Goal: Use online tool/utility: Utilize a website feature to perform a specific function

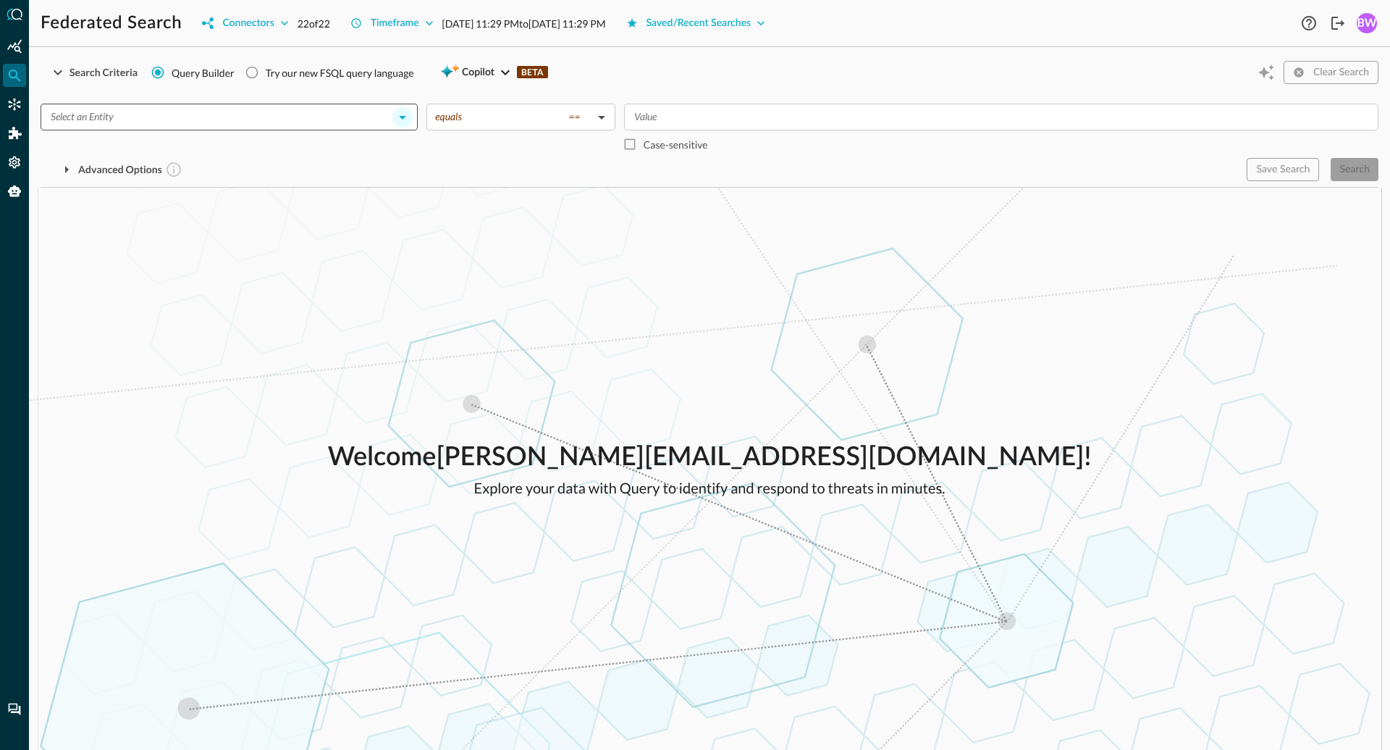
click at [403, 116] on icon "Open" at bounding box center [402, 118] width 7 height 4
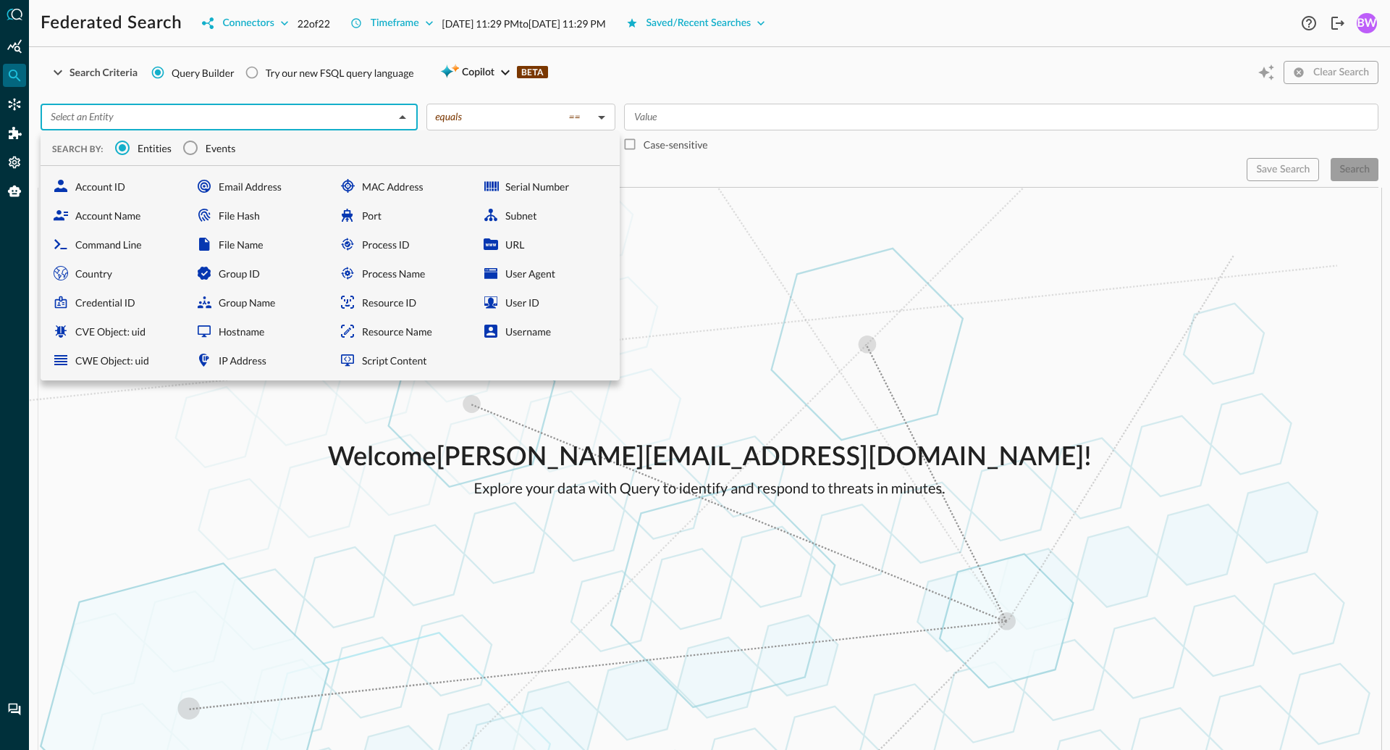
click at [426, 95] on div "​ SEARCH BY: Entities Events Account ID Account Name Command Line Country Crede…" at bounding box center [710, 136] width 1338 height 89
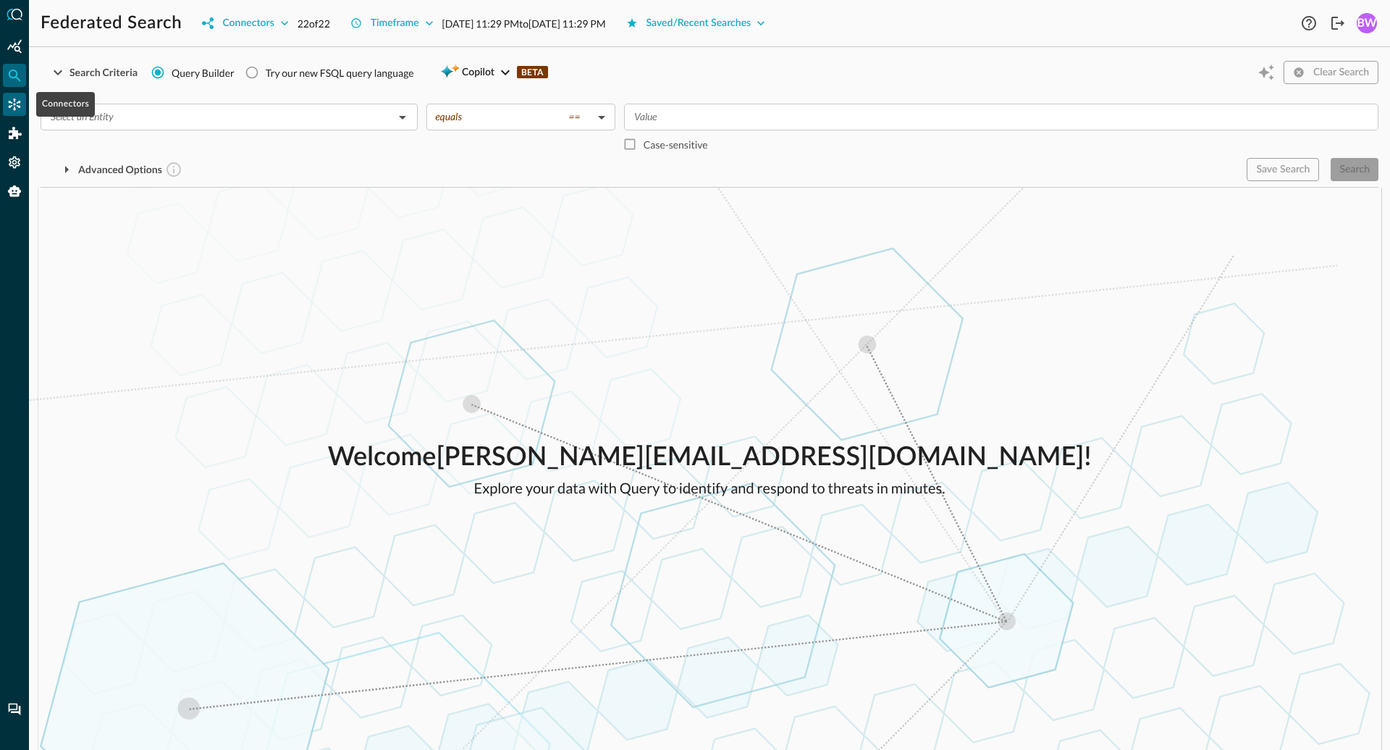
click at [13, 110] on icon "Connectors" at bounding box center [14, 104] width 14 height 14
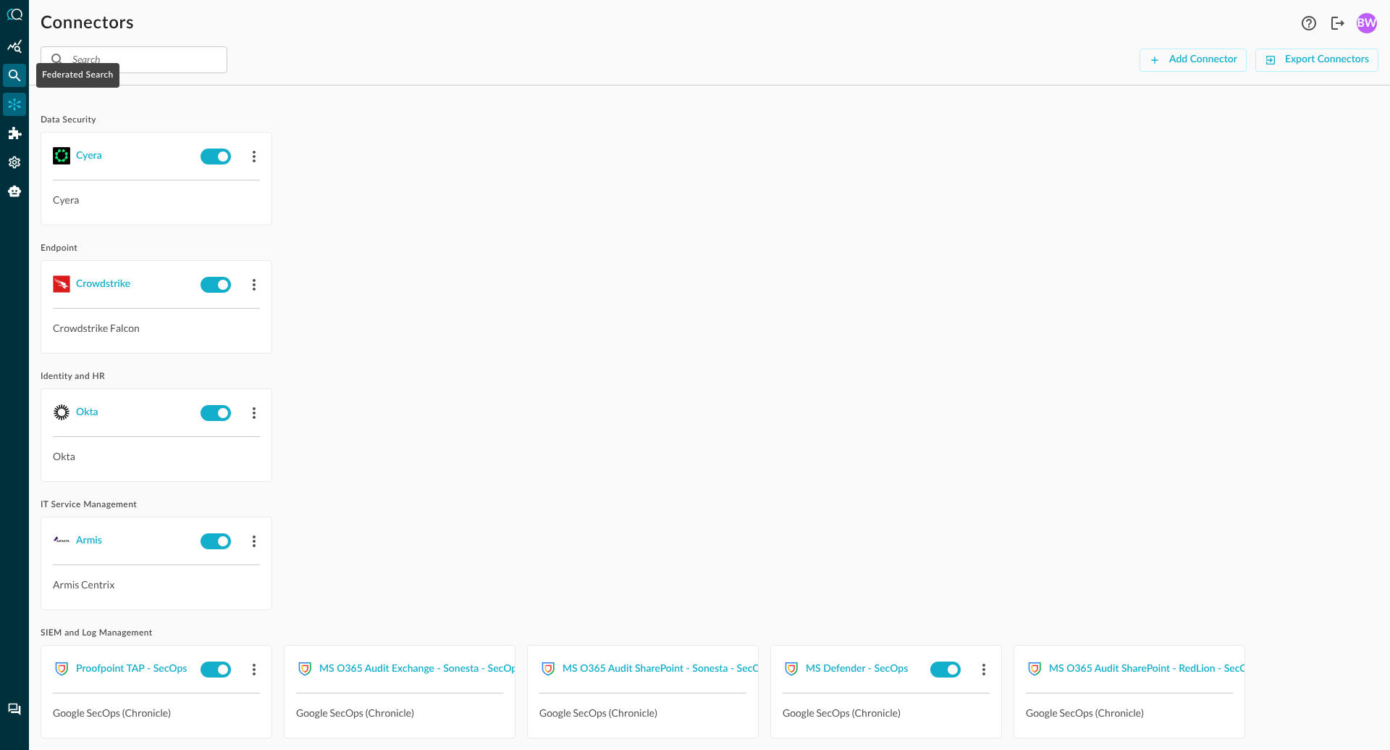
click at [15, 72] on icon "Federated Search" at bounding box center [15, 76] width 12 height 12
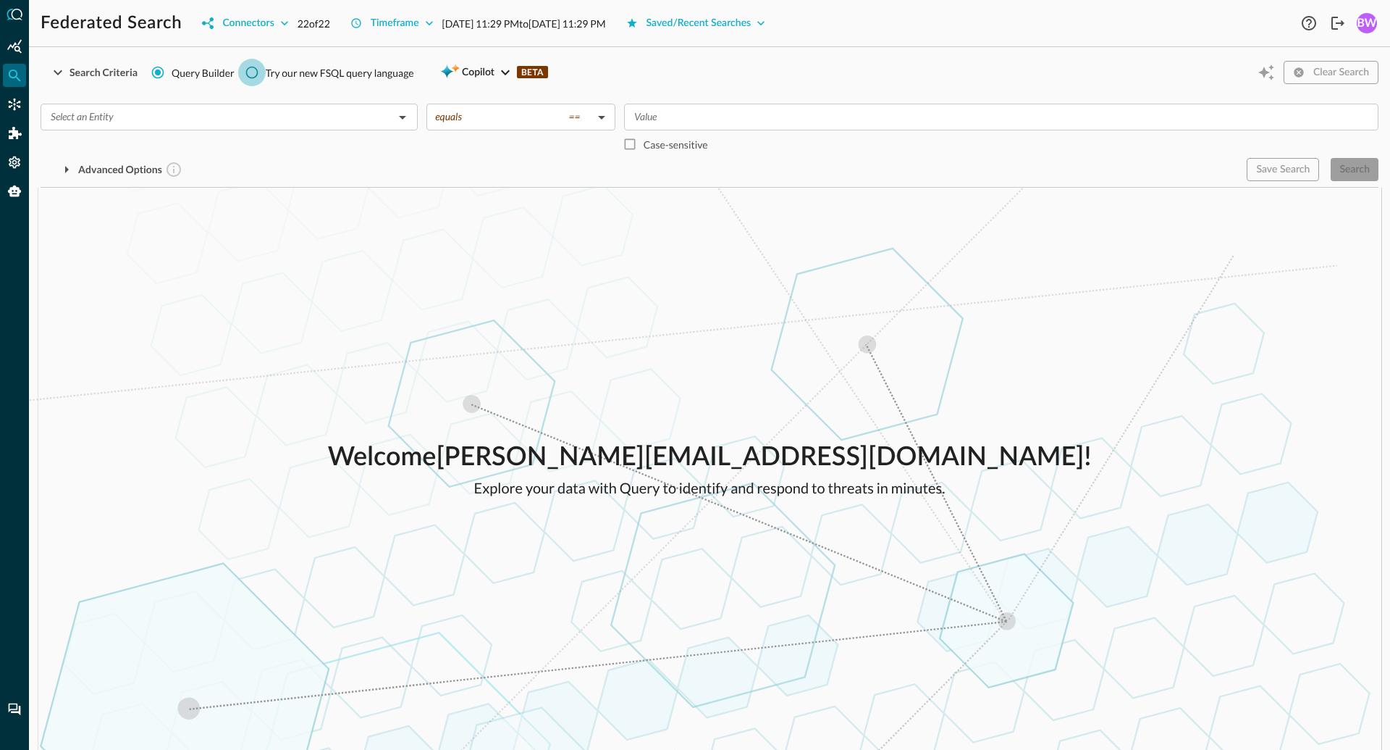
click at [250, 72] on input "Try our new FSQL query language" at bounding box center [252, 73] width 28 height 28
radio input "true"
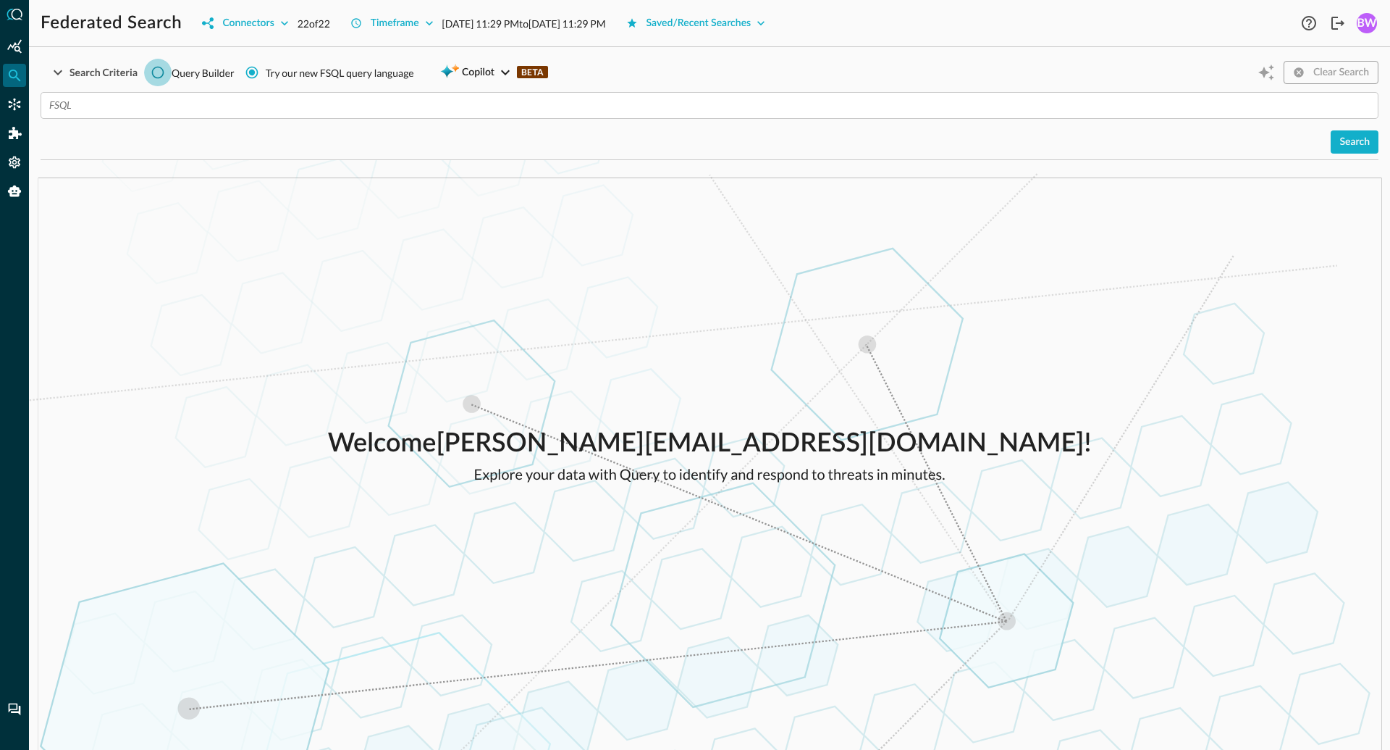
click at [155, 76] on input "Query Builder" at bounding box center [158, 73] width 28 height 28
radio input "true"
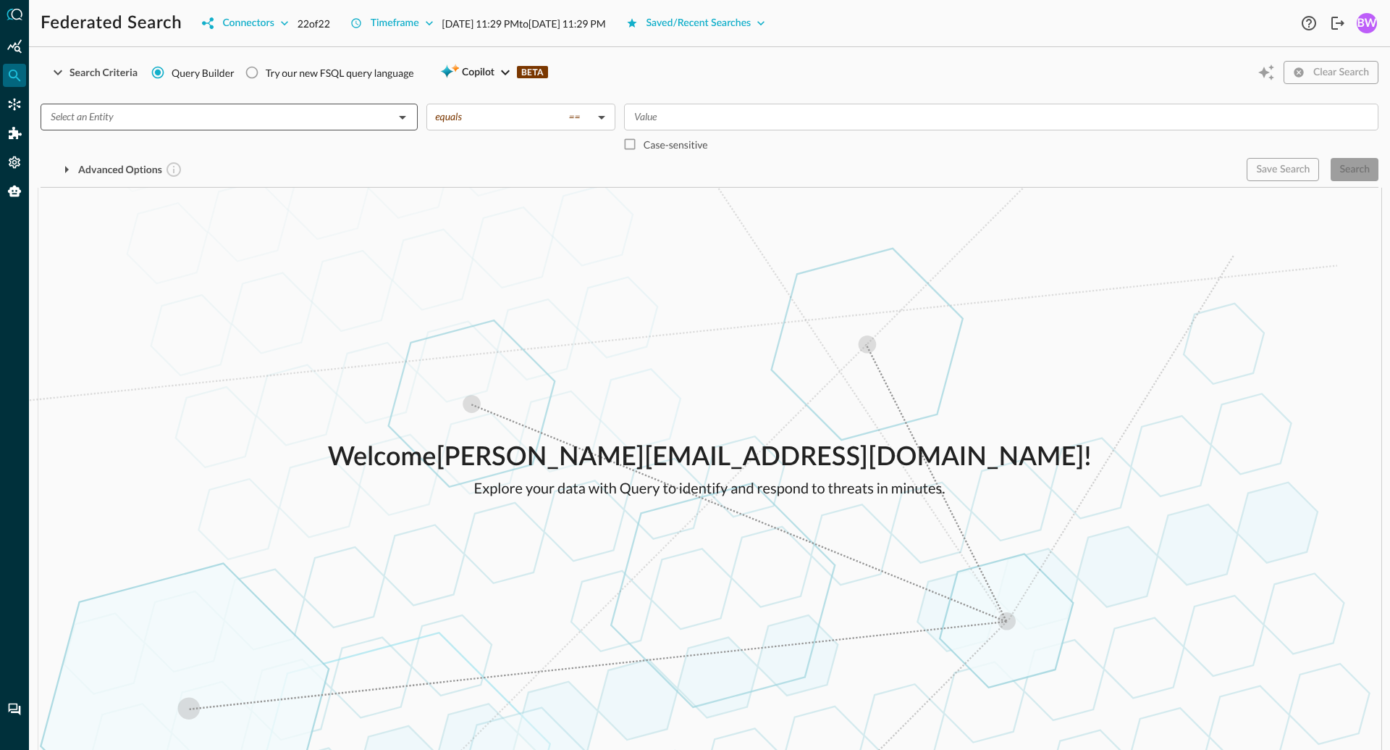
click at [148, 112] on input "text" at bounding box center [217, 117] width 345 height 18
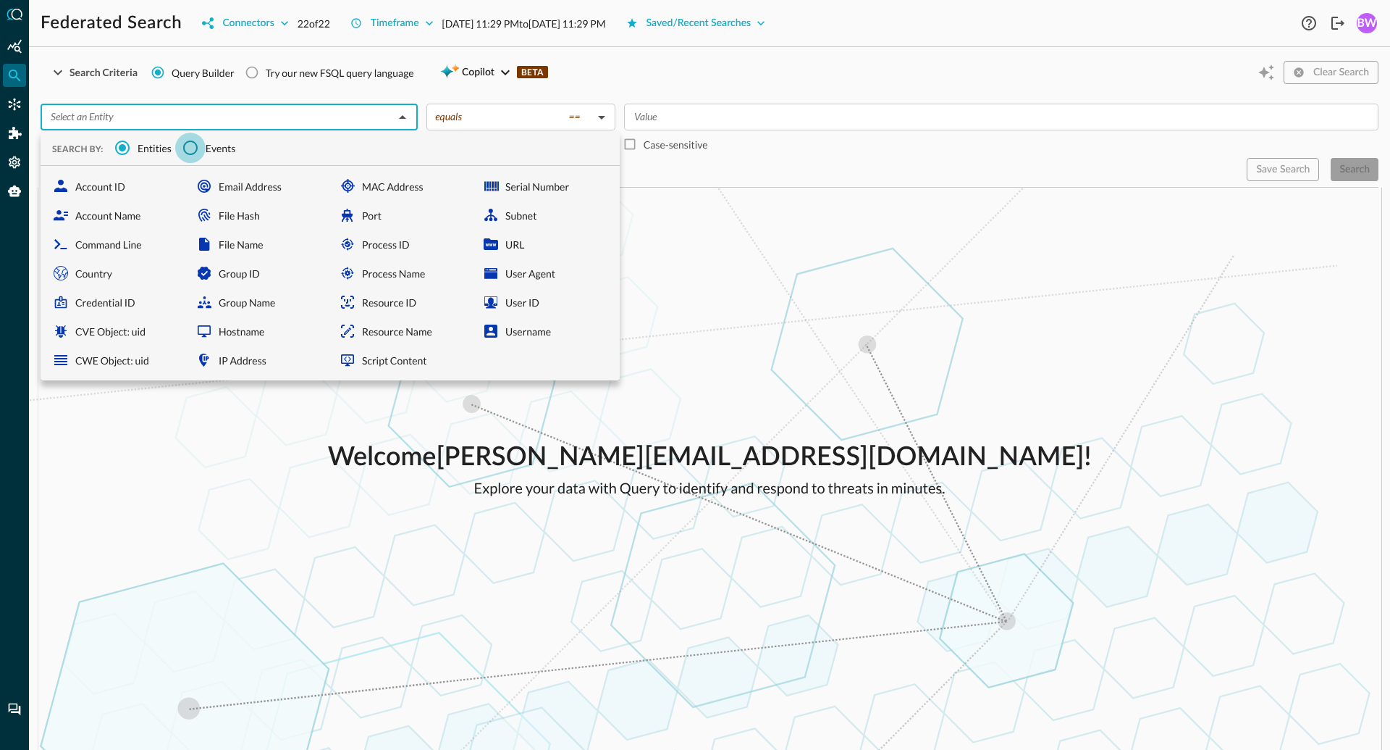
click at [197, 144] on input "Events" at bounding box center [190, 148] width 30 height 30
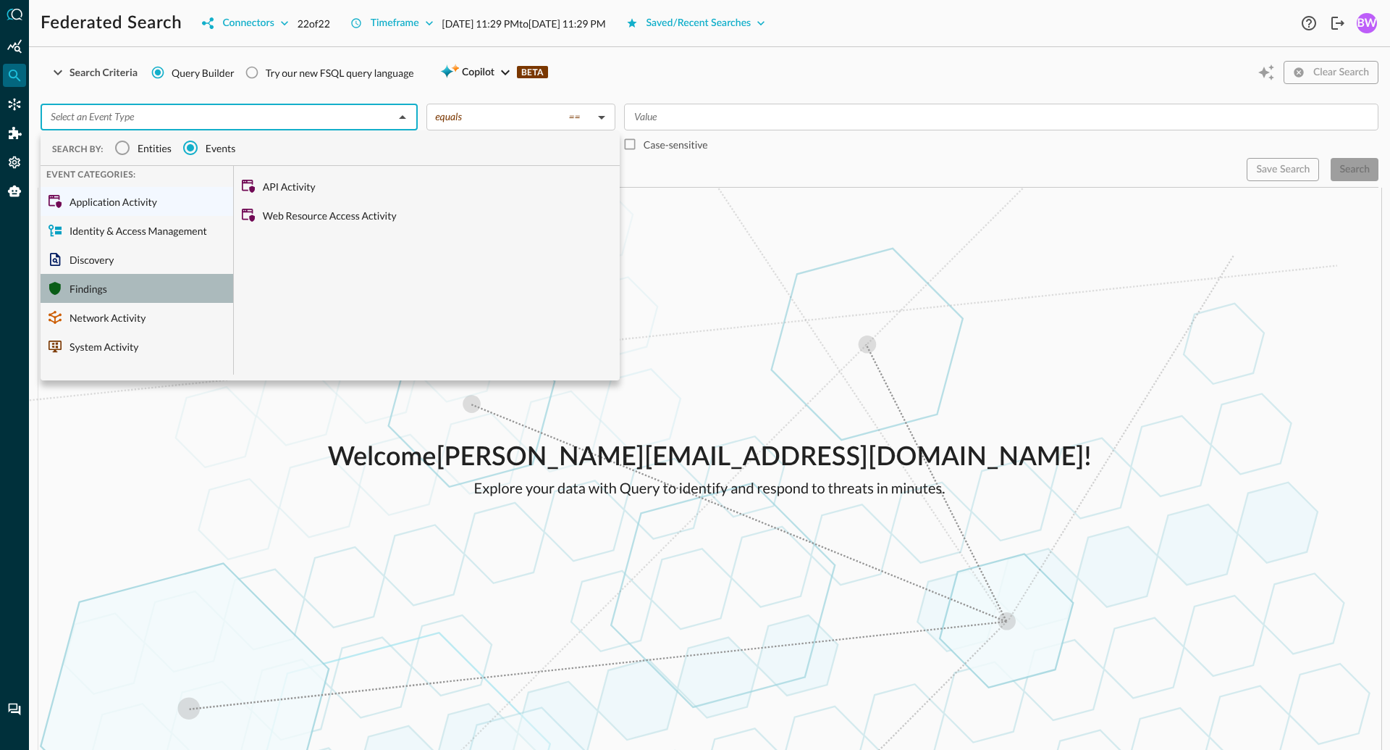
click at [94, 288] on div "Findings" at bounding box center [137, 288] width 193 height 29
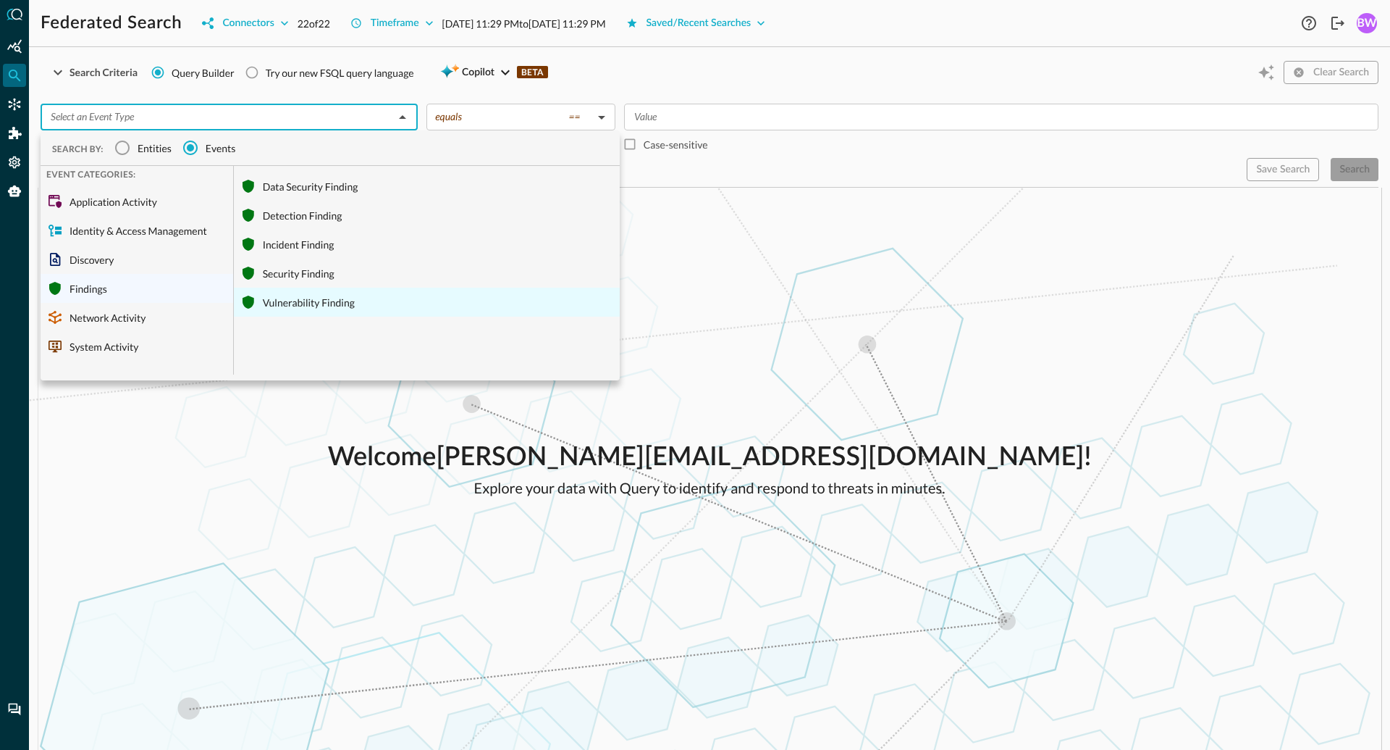
click at [306, 302] on div "Vulnerability Finding" at bounding box center [427, 302] width 386 height 29
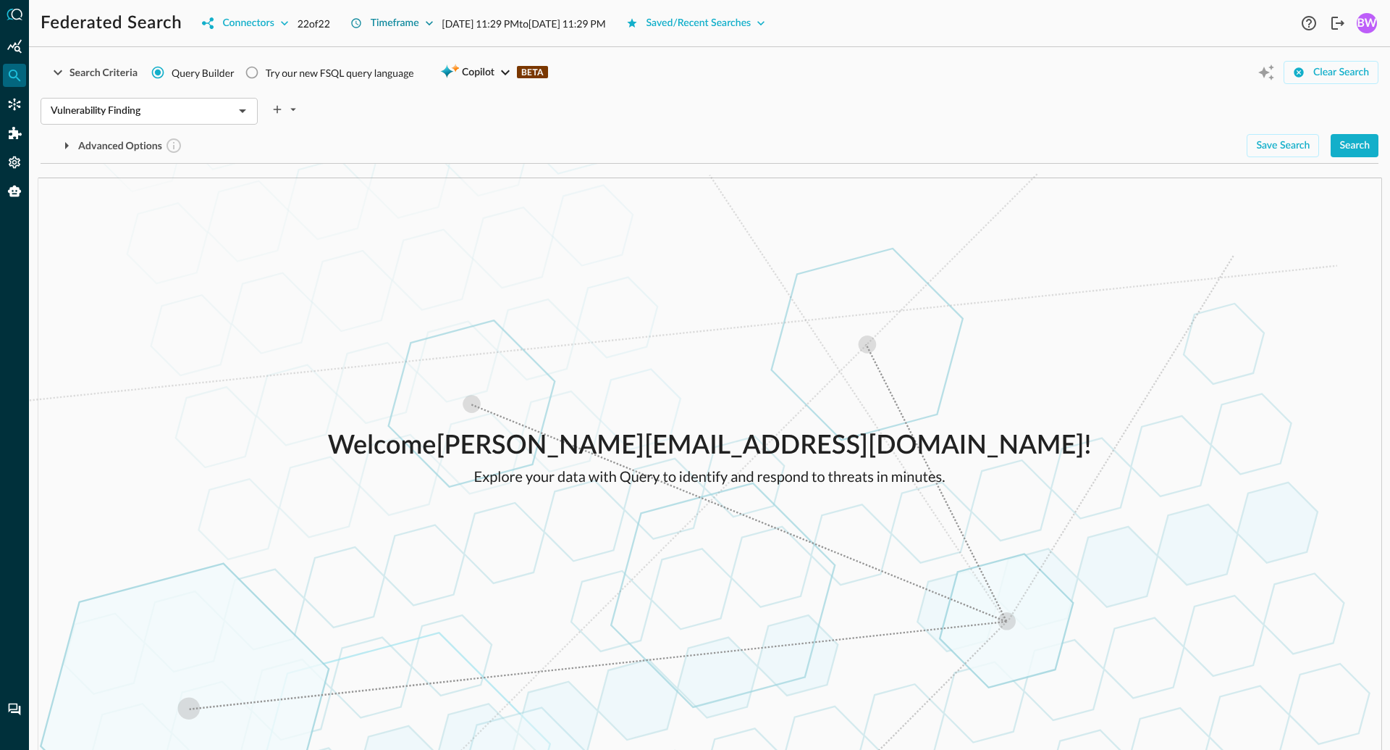
click at [435, 25] on icon "button" at bounding box center [429, 23] width 14 height 14
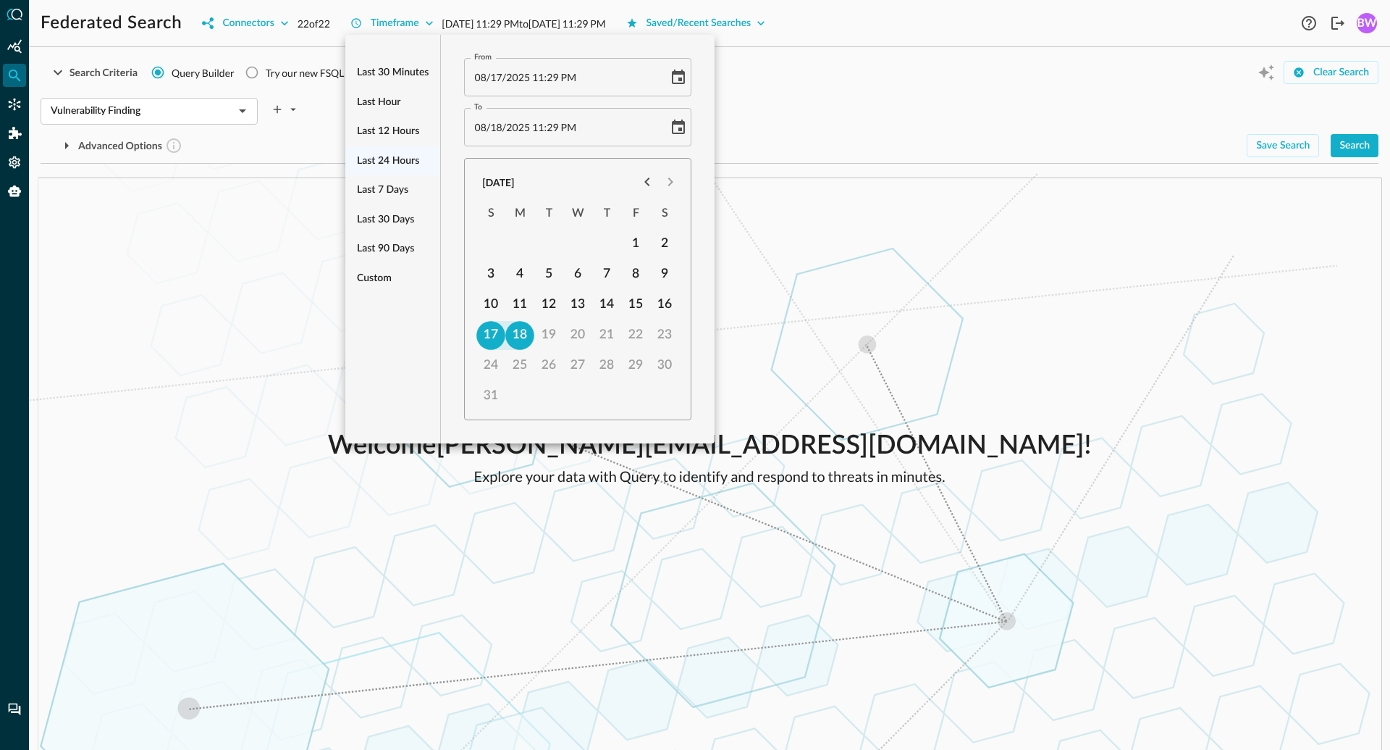
click at [860, 149] on div at bounding box center [695, 375] width 1390 height 750
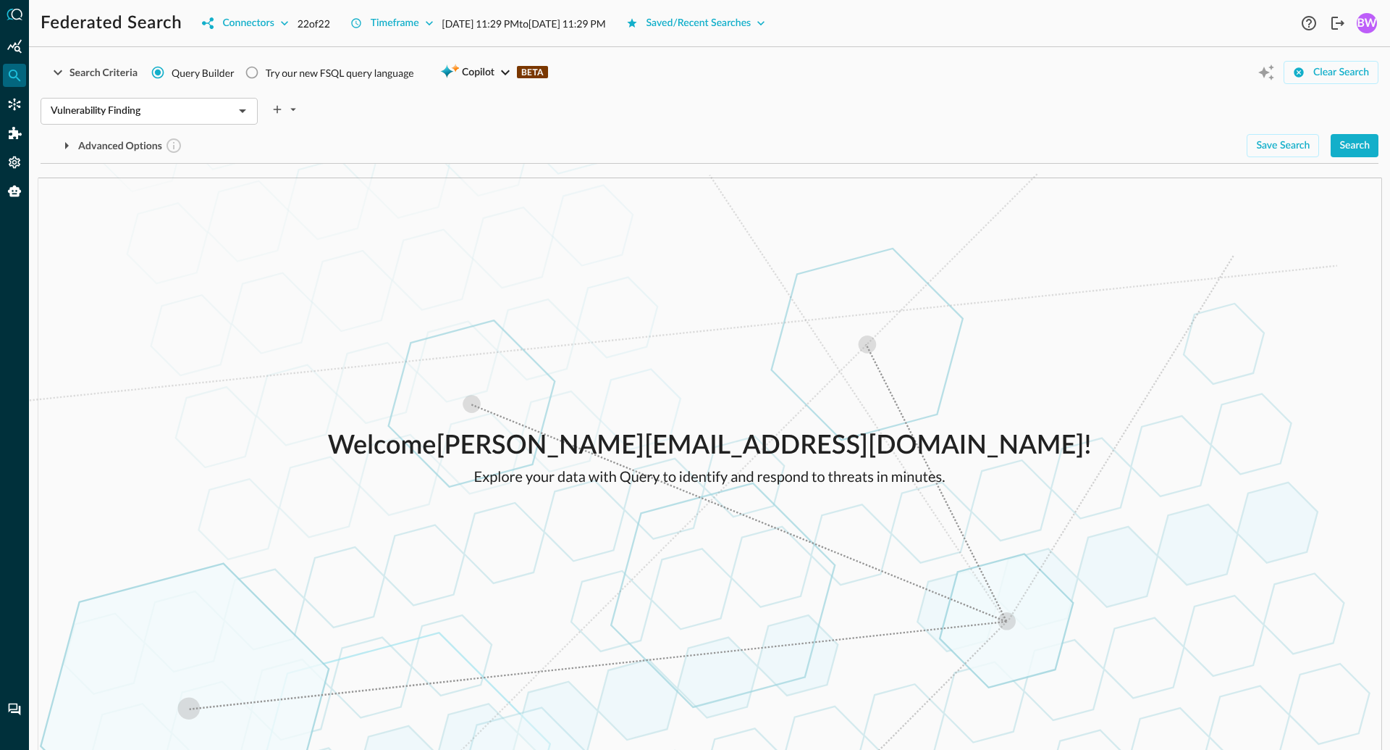
click at [479, 240] on div "Welcome [PERSON_NAME][EMAIL_ADDRESS][DOMAIN_NAME] ! Explore your data with Quer…" at bounding box center [710, 457] width 1362 height 586
